Goal: Task Accomplishment & Management: Manage account settings

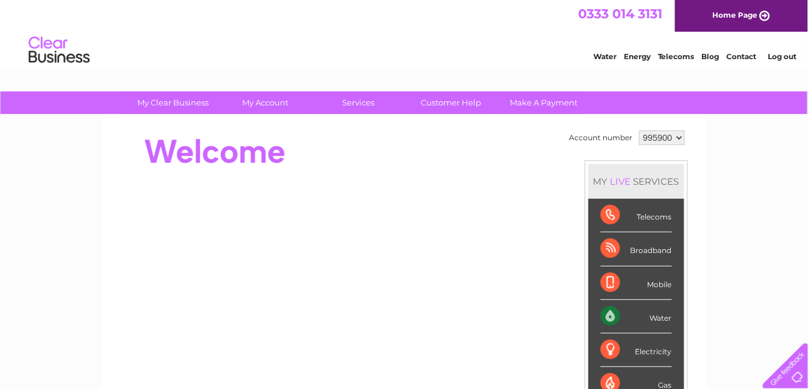
click at [638, 318] on div "Water" at bounding box center [636, 317] width 71 height 34
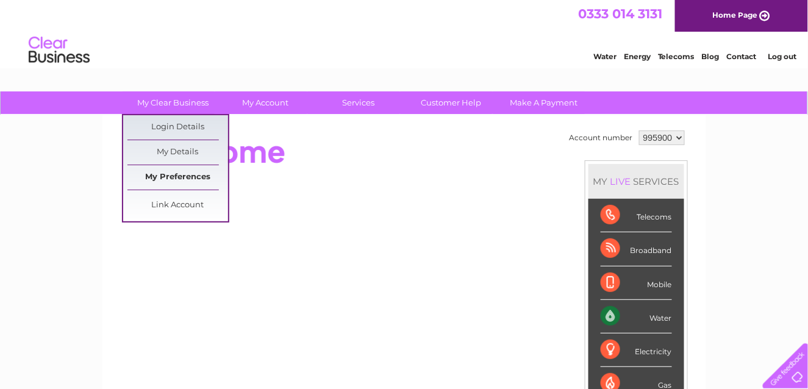
click at [184, 176] on link "My Preferences" at bounding box center [178, 177] width 101 height 24
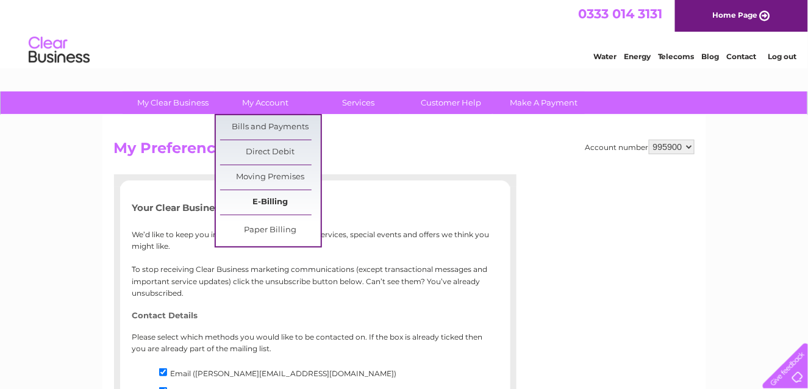
click at [276, 198] on link "E-Billing" at bounding box center [270, 202] width 101 height 24
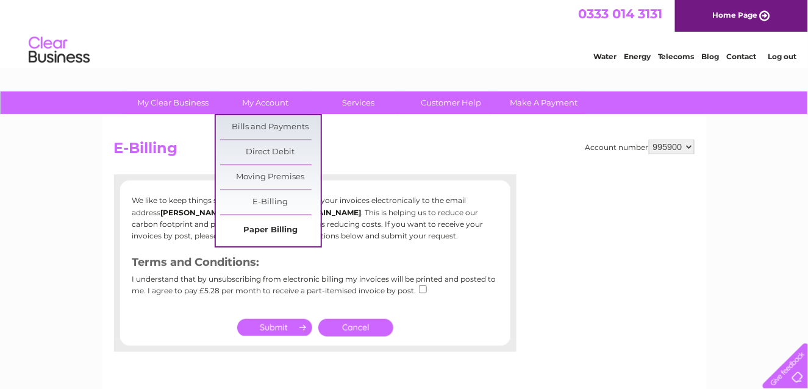
click at [285, 228] on link "Paper Billing" at bounding box center [270, 230] width 101 height 24
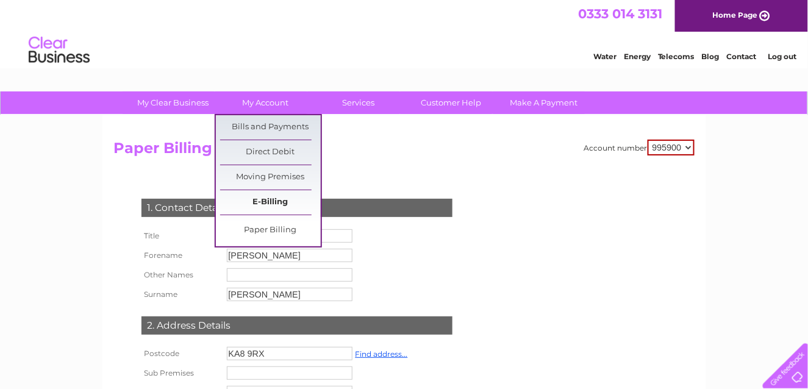
click at [275, 199] on link "E-Billing" at bounding box center [270, 202] width 101 height 24
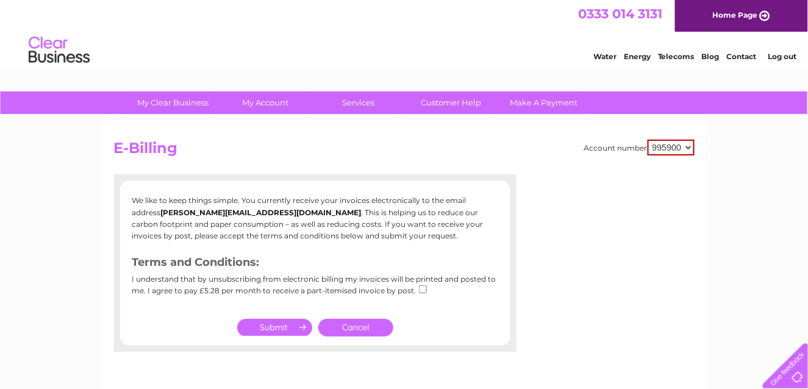
click at [270, 328] on input "submit" at bounding box center [274, 327] width 75 height 17
